Goal: Find specific page/section: Find specific page/section

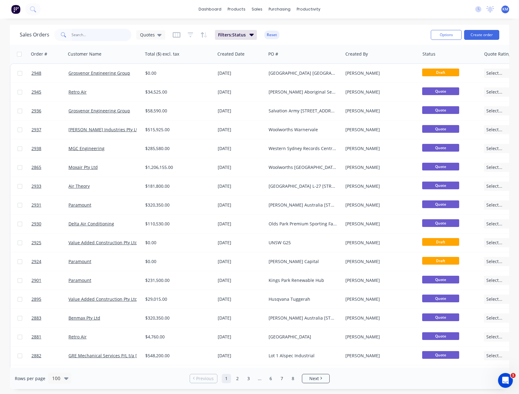
click at [73, 36] on input "text" at bounding box center [102, 35] width 60 height 12
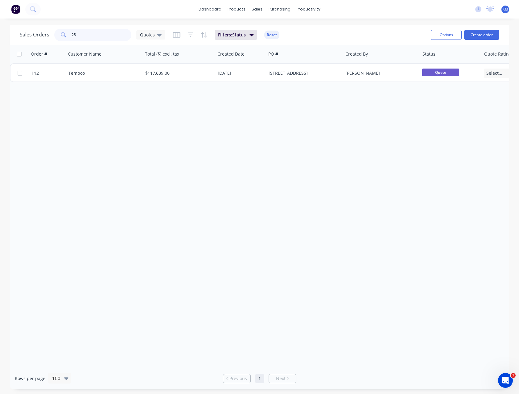
type input "2"
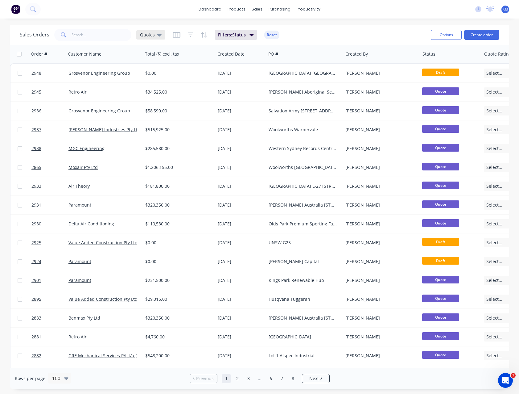
click at [158, 35] on icon at bounding box center [159, 35] width 4 height 2
click at [161, 85] on button "None" at bounding box center [173, 87] width 70 height 7
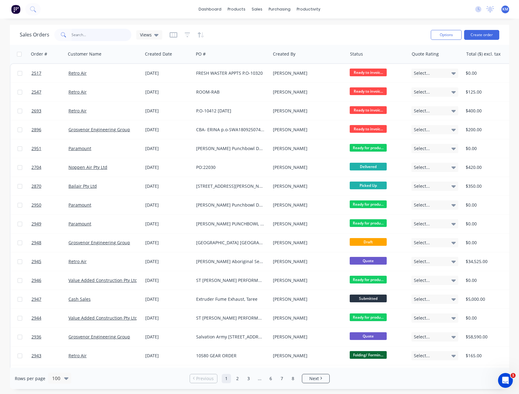
click at [102, 37] on input "text" at bounding box center [102, 35] width 60 height 12
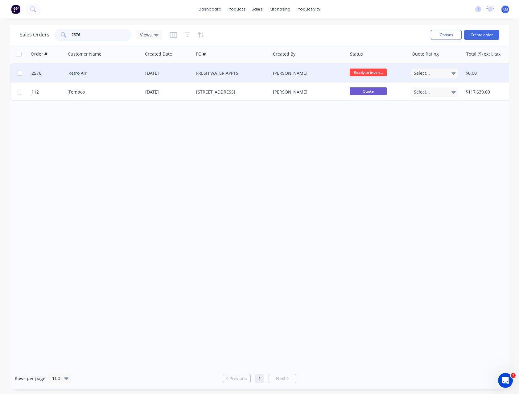
type input "2576"
click at [86, 72] on div "Retro Air" at bounding box center [102, 73] width 68 height 6
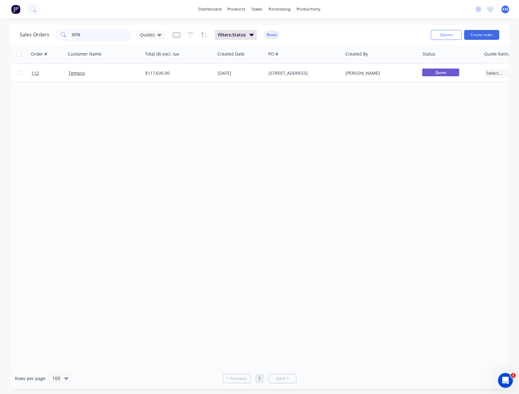
click at [96, 31] on input "2576" at bounding box center [102, 35] width 60 height 12
type input "2517"
click at [154, 38] on div "Quotes" at bounding box center [150, 34] width 29 height 9
click at [158, 84] on div "None edit" at bounding box center [179, 87] width 83 height 12
click at [158, 85] on button "None" at bounding box center [173, 87] width 70 height 7
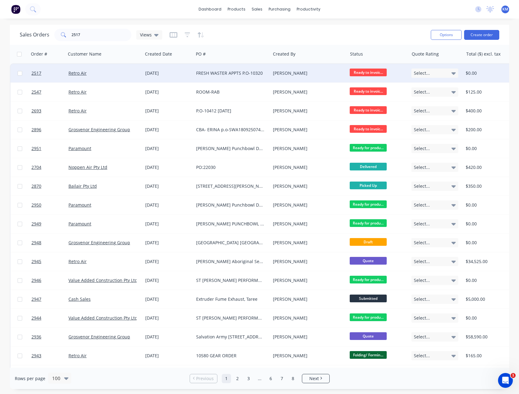
click at [209, 72] on div "FRESH WASTER APPTS P.O-10320" at bounding box center [230, 73] width 68 height 6
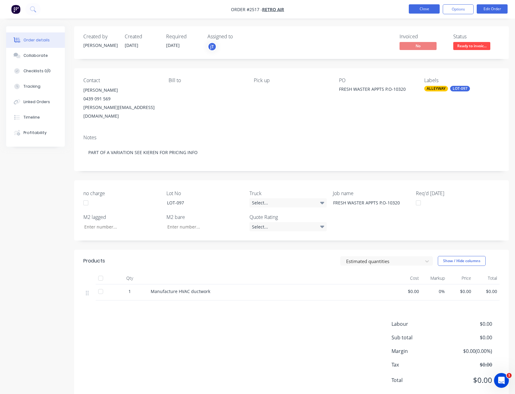
click at [418, 13] on button "Close" at bounding box center [423, 8] width 31 height 9
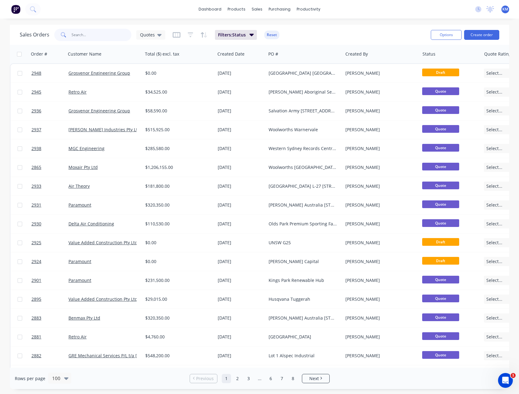
click at [117, 39] on input "text" at bounding box center [102, 35] width 60 height 12
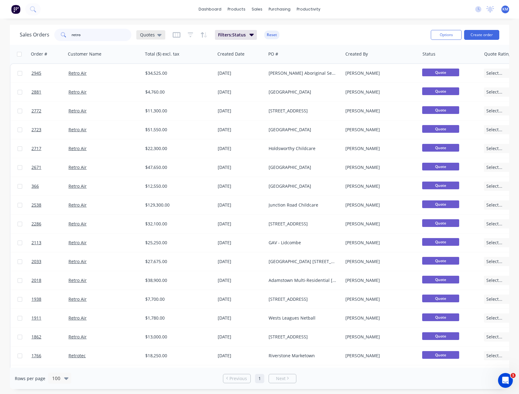
type input "retro"
click at [143, 38] on div "Quotes" at bounding box center [150, 34] width 29 height 9
click at [148, 86] on button "None" at bounding box center [173, 87] width 70 height 7
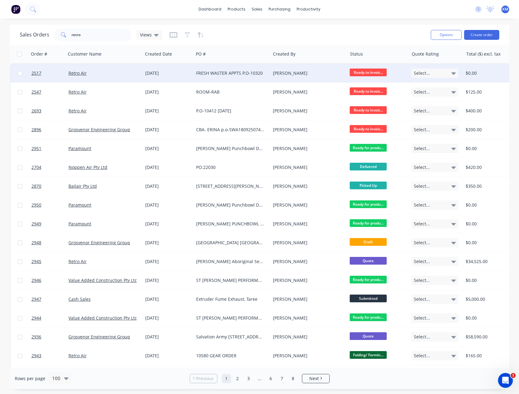
click at [127, 78] on div "Retro Air" at bounding box center [104, 73] width 77 height 19
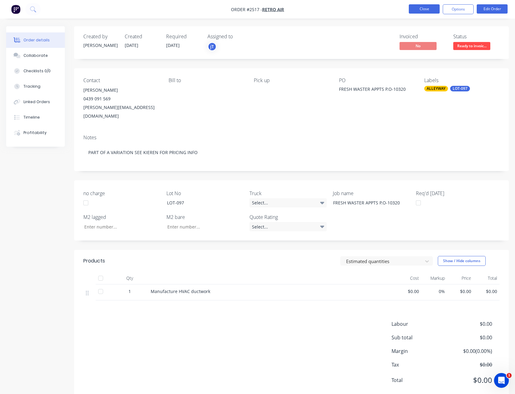
click at [411, 12] on button "Close" at bounding box center [423, 8] width 31 height 9
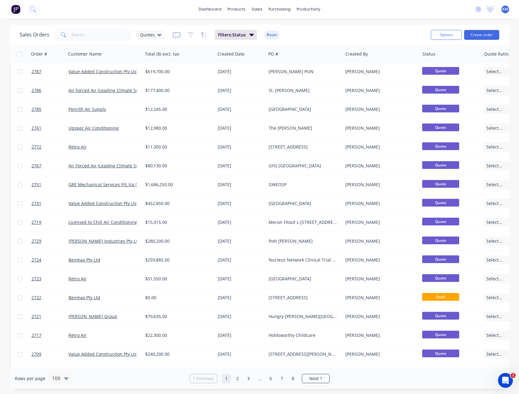
scroll to position [740, 0]
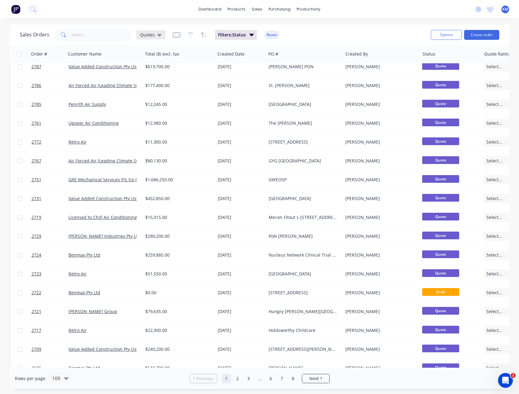
click at [139, 36] on div "Quotes" at bounding box center [150, 34] width 29 height 9
click at [149, 86] on button "None" at bounding box center [173, 87] width 70 height 7
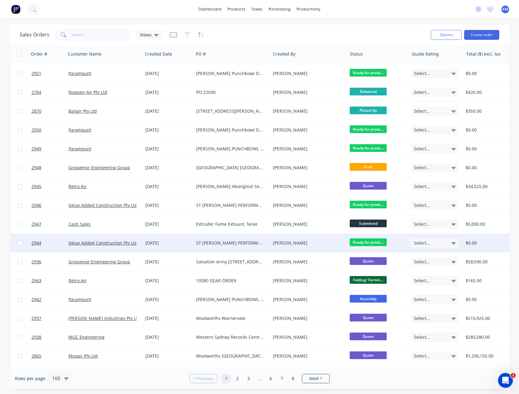
scroll to position [93, 0]
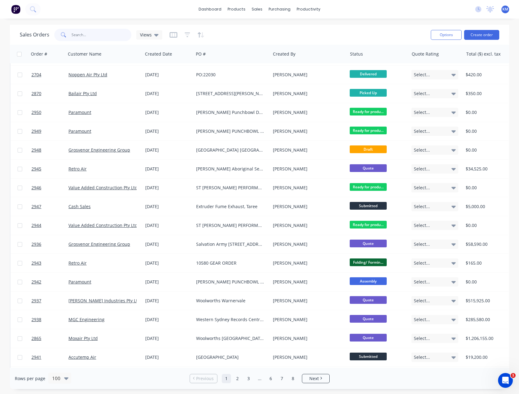
click at [105, 39] on input "text" at bounding box center [102, 35] width 60 height 12
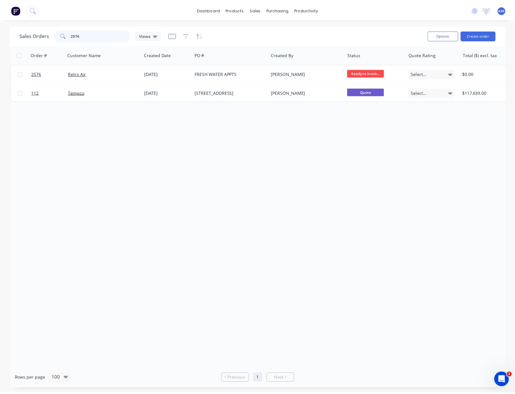
scroll to position [0, 0]
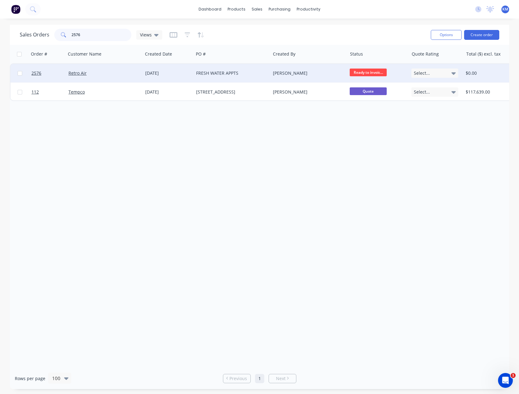
type input "2576"
click at [91, 71] on div "Retro Air" at bounding box center [102, 73] width 68 height 6
